Goal: Transaction & Acquisition: Purchase product/service

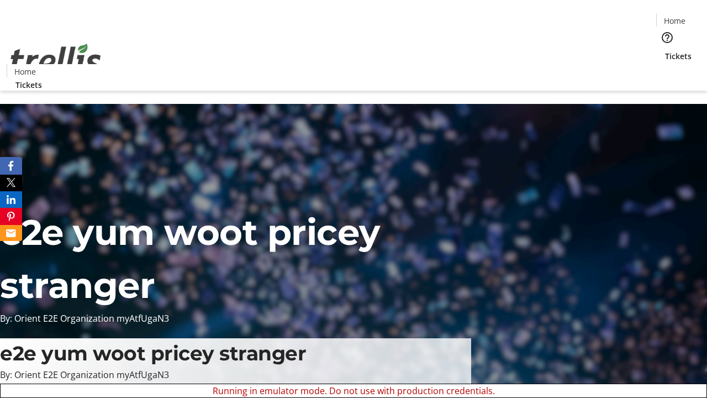
click at [676, 17] on span "Sign Up" at bounding box center [680, 15] width 32 height 13
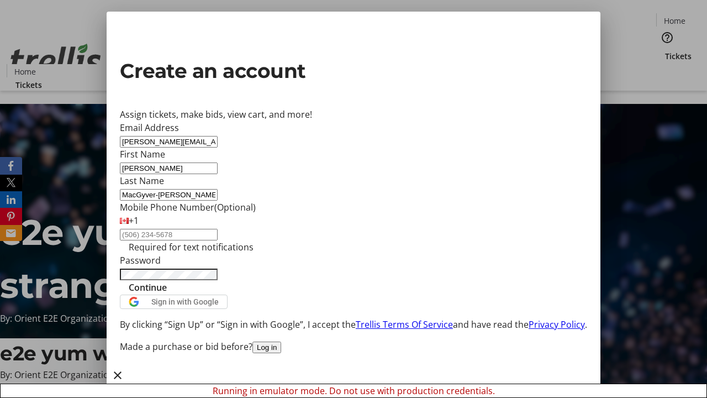
type input "MacGyver-[PERSON_NAME]"
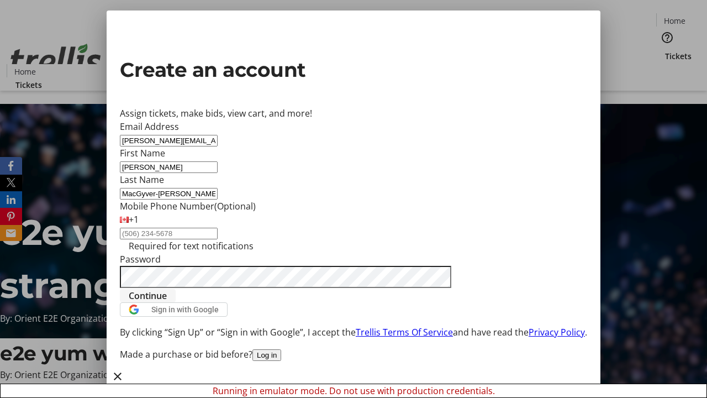
click at [167, 302] on span "Continue" at bounding box center [148, 295] width 38 height 13
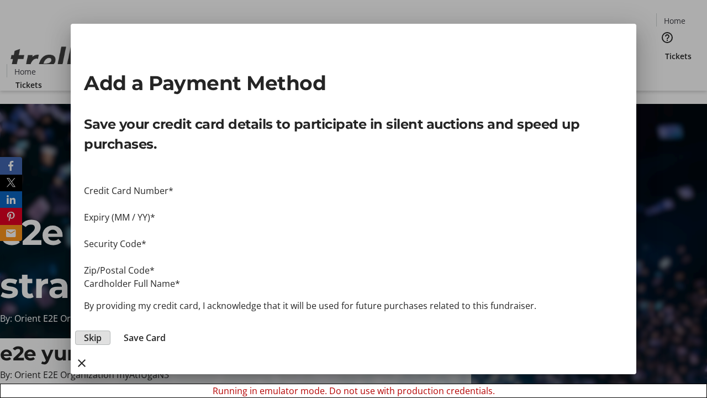
click at [102, 331] on span "Skip" at bounding box center [93, 337] width 18 height 13
click at [665, 50] on span "Tickets" at bounding box center [678, 56] width 27 height 12
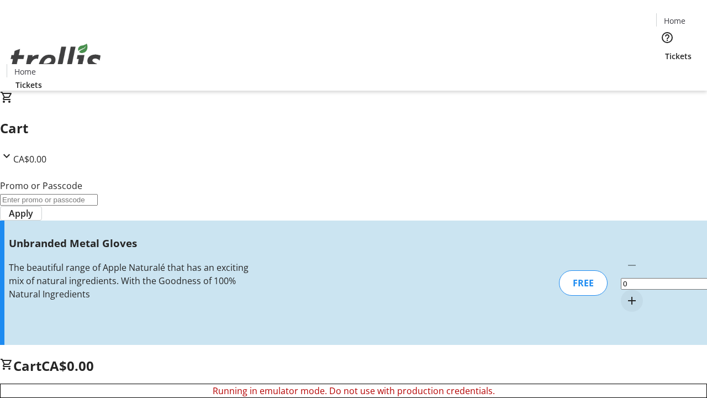
click at [625, 294] on mat-icon "Increment by one" at bounding box center [631, 300] width 13 height 13
type input "1"
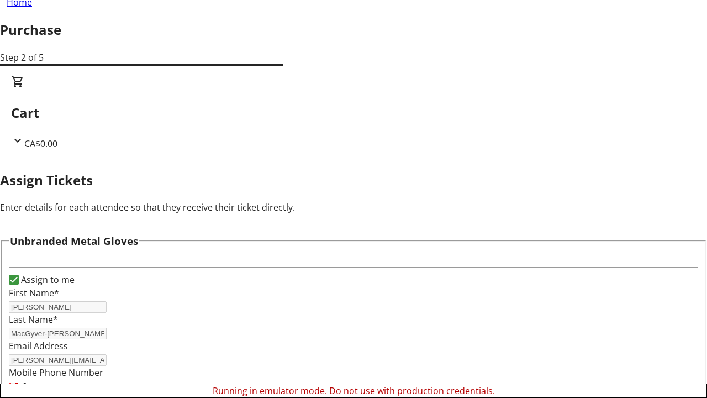
scroll to position [67, 0]
